Goal: Task Accomplishment & Management: Complete application form

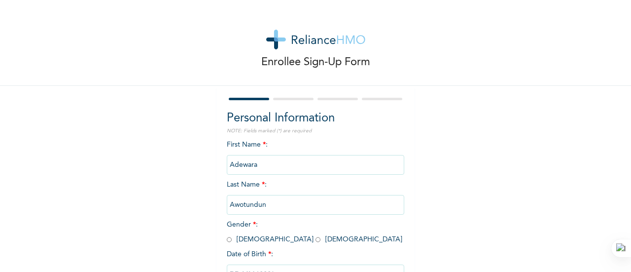
scroll to position [76, 0]
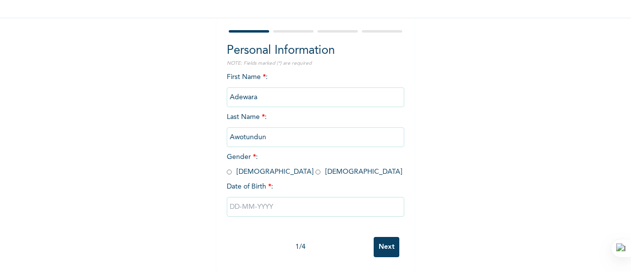
click at [227, 167] on input "radio" at bounding box center [229, 171] width 5 height 9
radio input "true"
click at [241, 197] on input "text" at bounding box center [315, 207] width 177 height 20
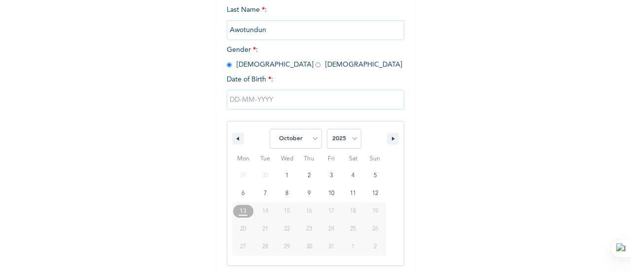
scroll to position [177, 0]
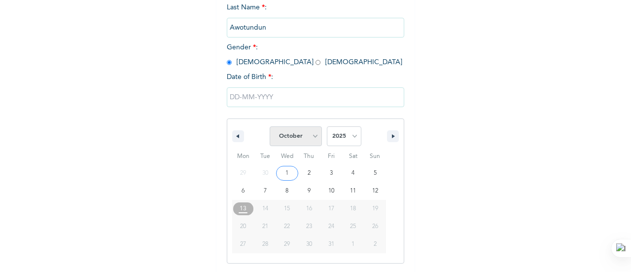
click at [315, 134] on select "January February March April May June July August September October November De…" at bounding box center [296, 136] width 52 height 20
select select "6"
click at [270, 127] on select "January February March April May June July August September October November De…" at bounding box center [296, 136] width 52 height 20
type input "[DATE]"
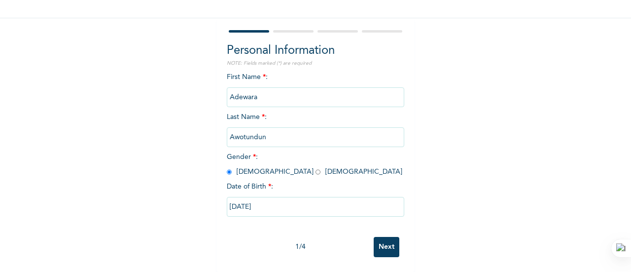
click at [382, 240] on input "Next" at bounding box center [387, 247] width 26 height 20
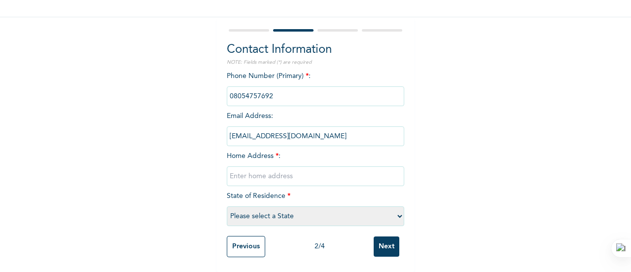
click at [256, 168] on input "text" at bounding box center [315, 176] width 177 height 20
type input "[STREET_ADDRESS]."
click at [280, 211] on select "Please select a State [PERSON_NAME] (FCT) [PERSON_NAME] Ibom [GEOGRAPHIC_DATA] …" at bounding box center [315, 216] width 177 height 20
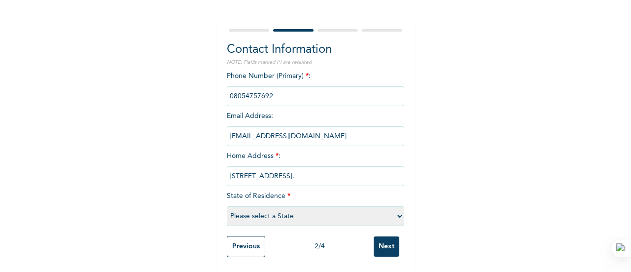
select select "25"
click at [227, 206] on select "Please select a State [PERSON_NAME] (FCT) [PERSON_NAME] Ibom [GEOGRAPHIC_DATA] …" at bounding box center [315, 216] width 177 height 20
click at [379, 243] on input "Next" at bounding box center [387, 246] width 26 height 20
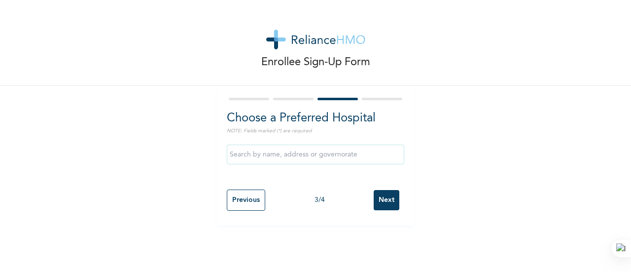
click at [384, 204] on input "Next" at bounding box center [387, 200] width 26 height 20
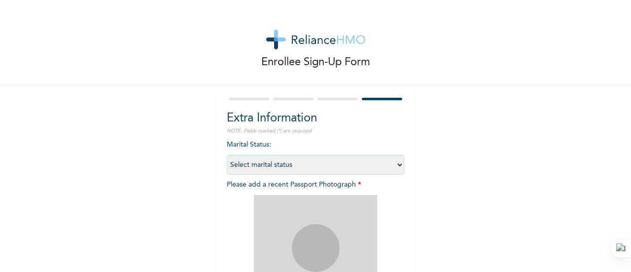
click at [368, 165] on select "Select marital status [DEMOGRAPHIC_DATA] Married [DEMOGRAPHIC_DATA] Widow/[DEMO…" at bounding box center [315, 165] width 177 height 20
select select "1"
click at [227, 155] on select "Select marital status [DEMOGRAPHIC_DATA] Married [DEMOGRAPHIC_DATA] Widow/[DEMO…" at bounding box center [315, 165] width 177 height 20
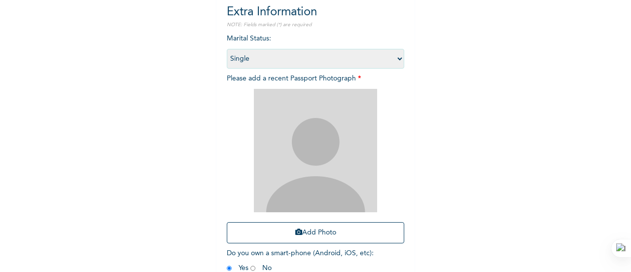
scroll to position [161, 0]
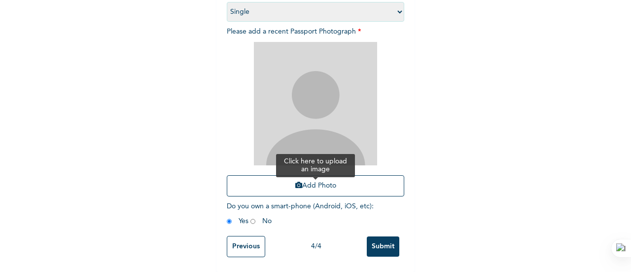
click at [316, 175] on button "Add Photo" at bounding box center [315, 185] width 177 height 21
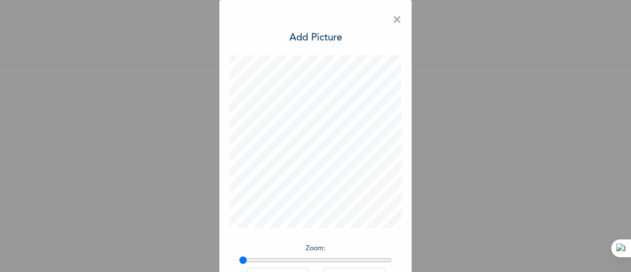
click at [328, 169] on div "× Add Picture Zoom : Rotate Left Rotate Right DONE" at bounding box center [315, 172] width 192 height 345
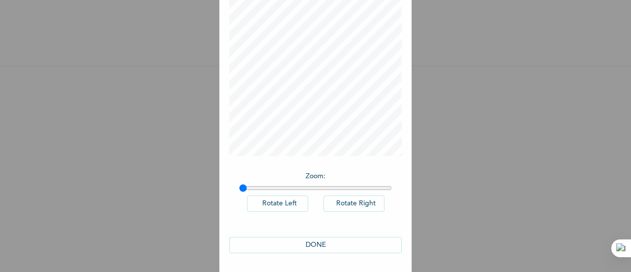
click at [316, 244] on button "DONE" at bounding box center [315, 245] width 173 height 16
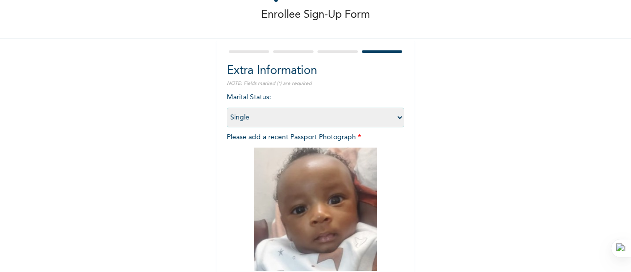
scroll to position [161, 0]
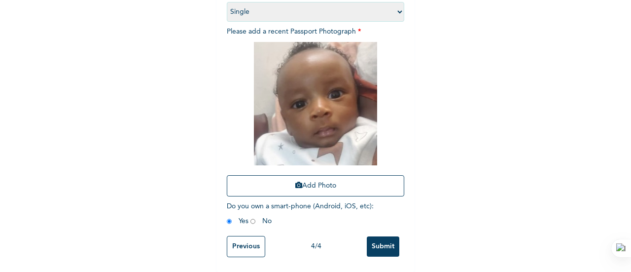
click at [250, 216] on input "radio" at bounding box center [252, 220] width 5 height 9
radio input "true"
click at [384, 244] on input "Submit" at bounding box center [383, 246] width 33 height 20
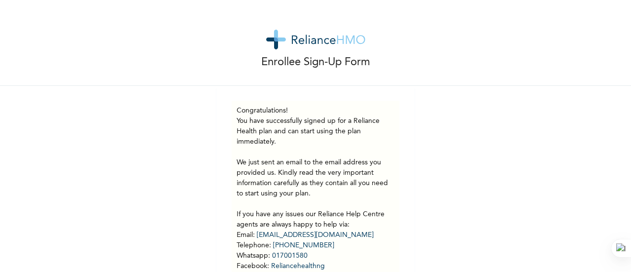
scroll to position [68, 0]
